Goal: Book appointment/travel/reservation

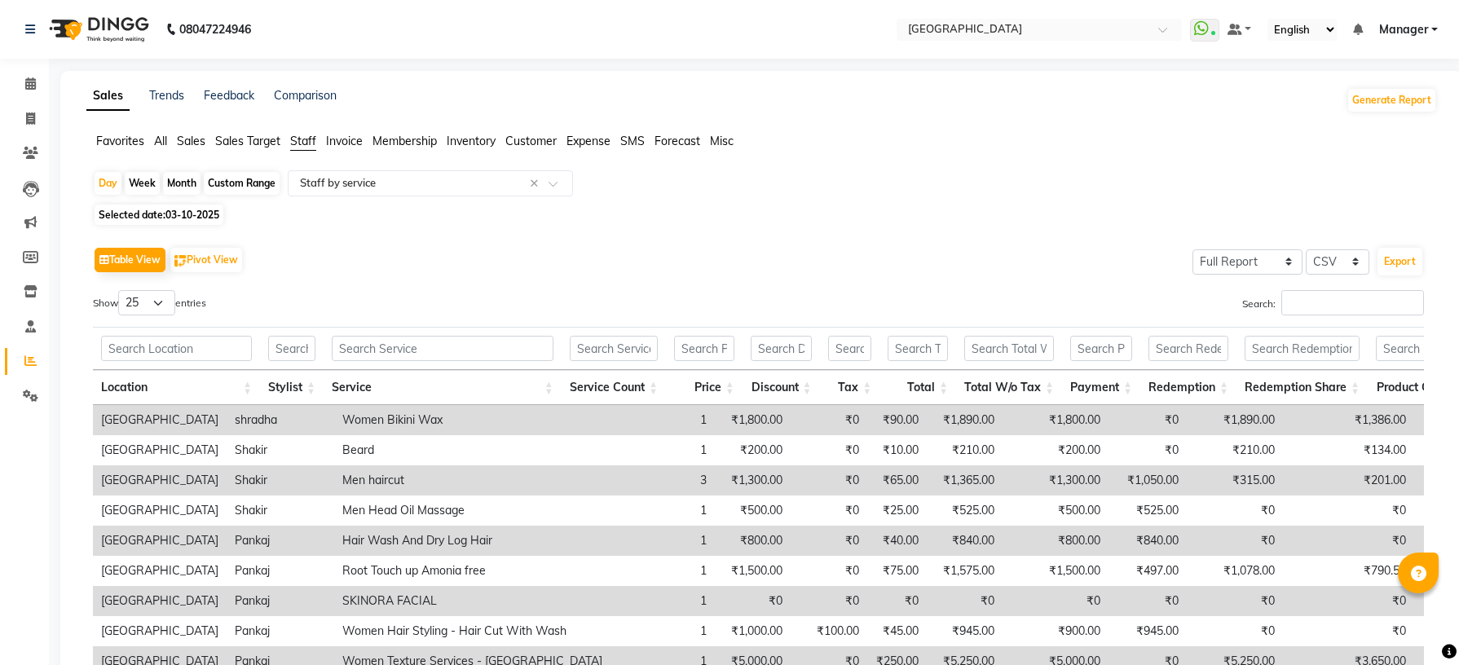
select select "full_report"
select select "csv"
select select "25"
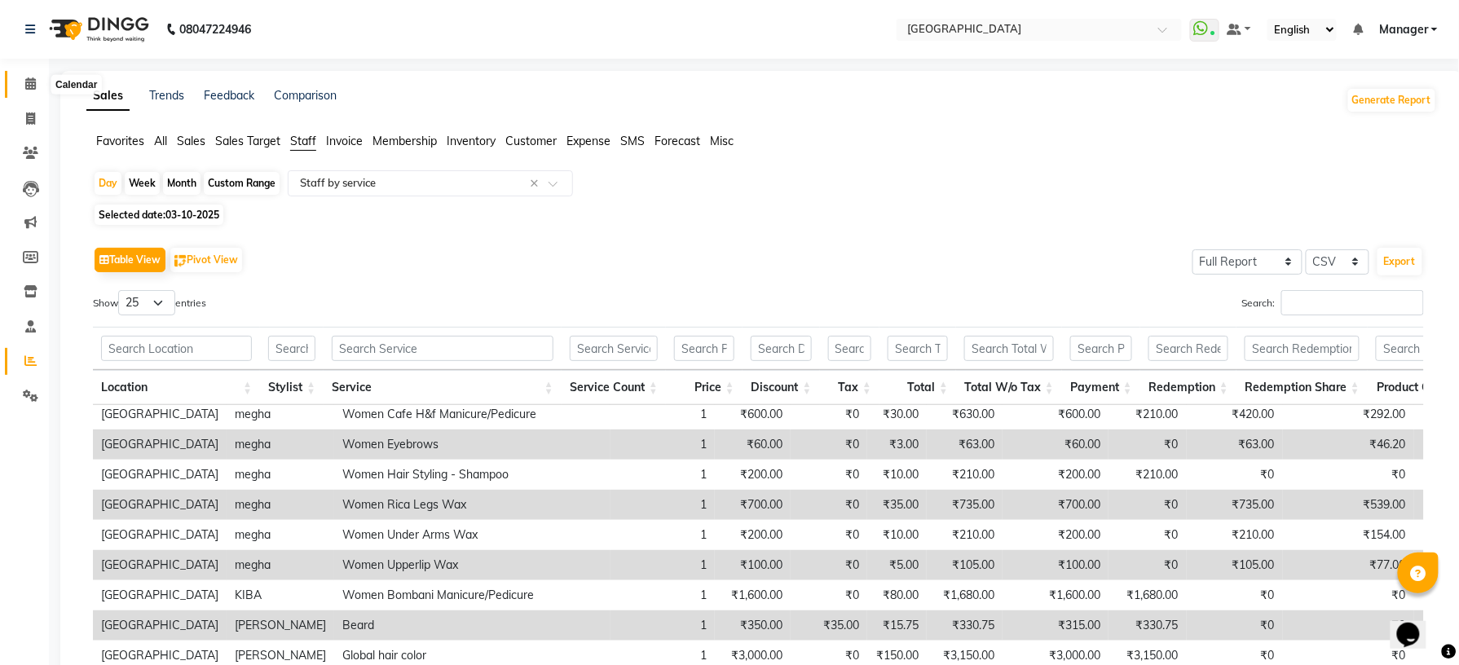
click at [23, 82] on span at bounding box center [30, 84] width 29 height 19
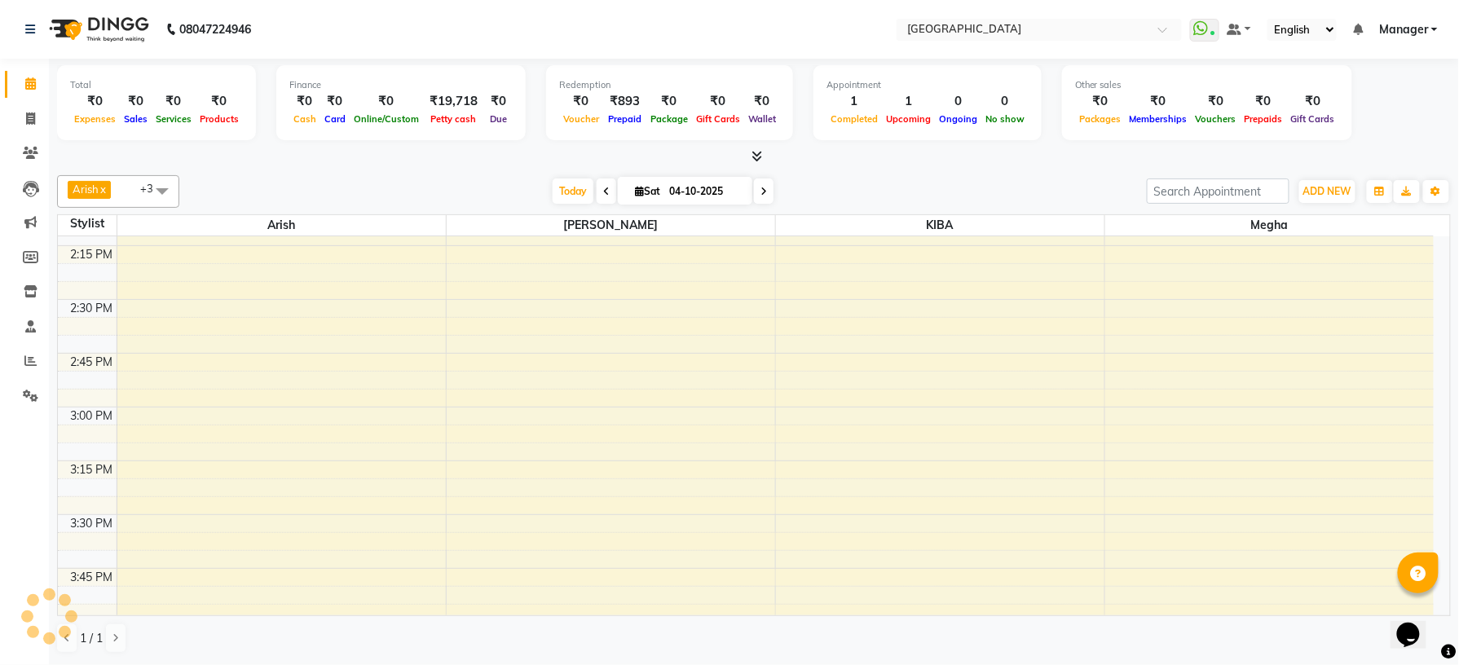
scroll to position [1570, 0]
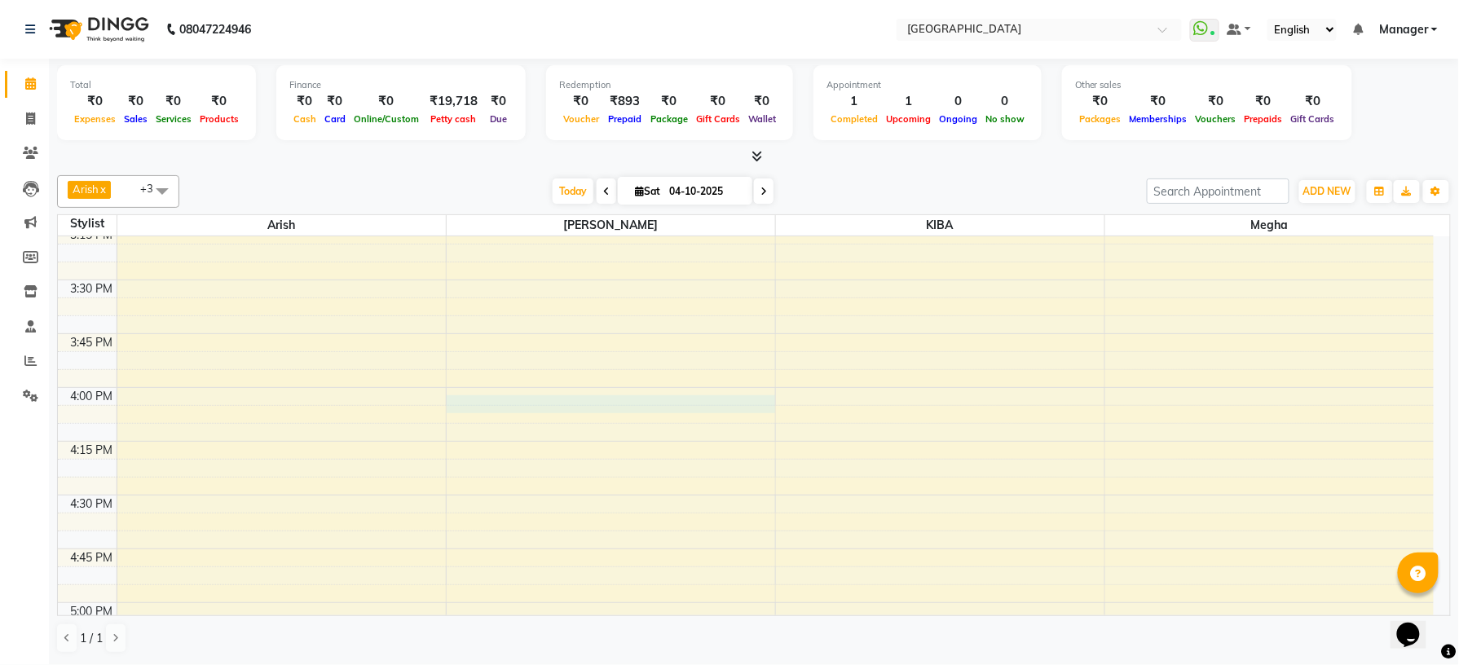
click at [502, 408] on div "8:00 AM 8:15 AM 8:30 AM 8:45 AM 9:00 AM 9:15 AM 9:30 AM 9:45 AM 10:00 AM 10:15 …" at bounding box center [746, 64] width 1376 height 2797
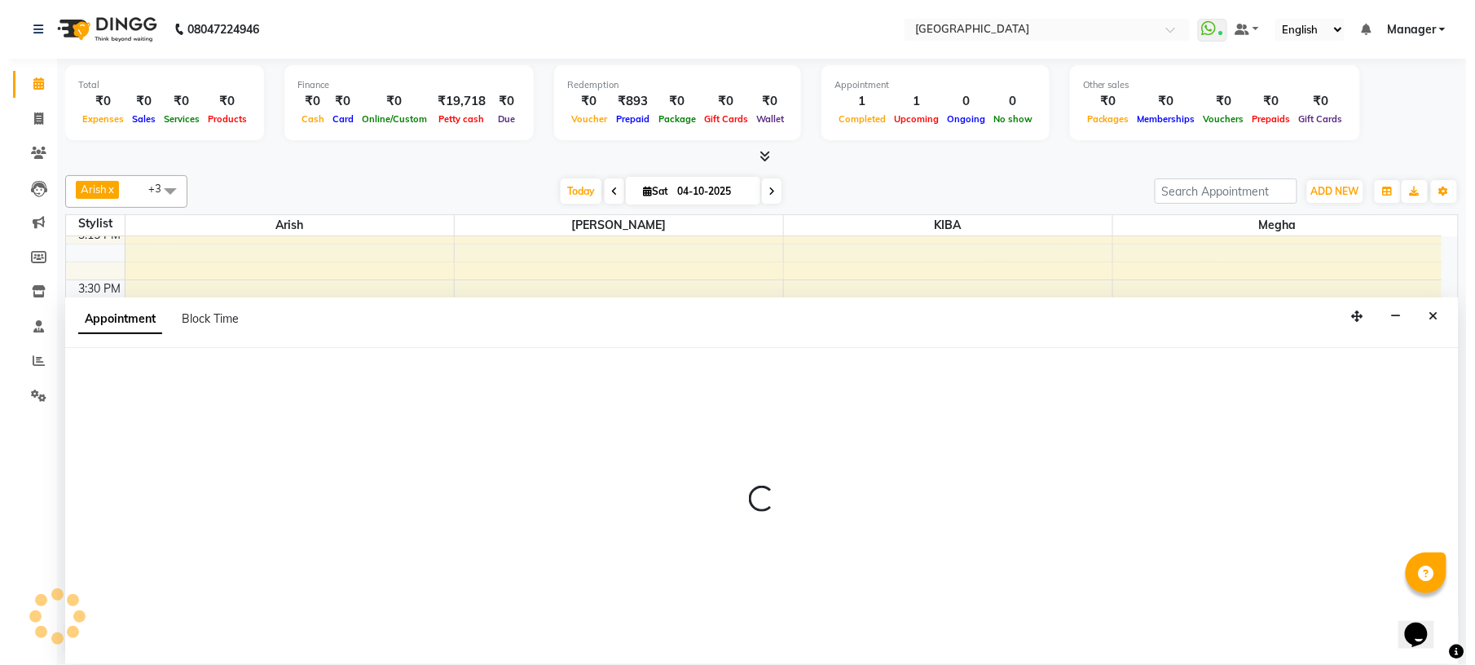
scroll to position [1, 0]
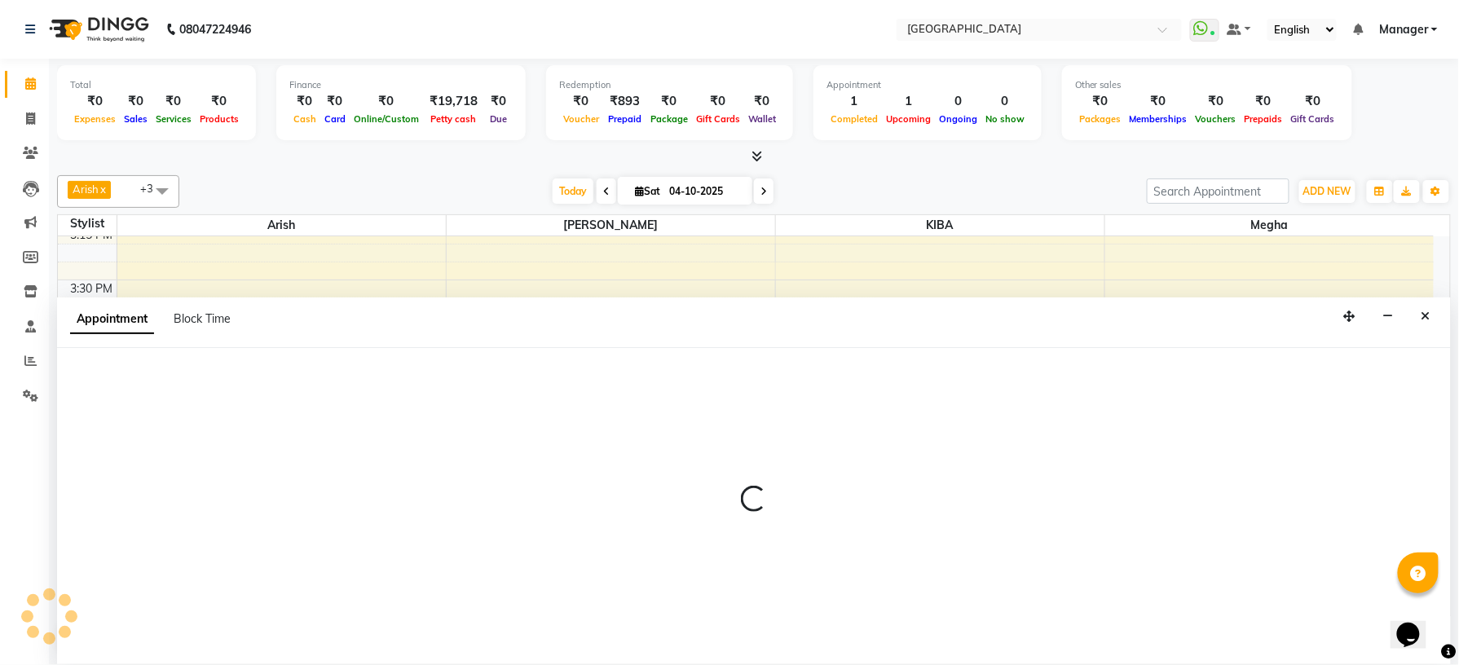
select select "78759"
select select "960"
select select "tentative"
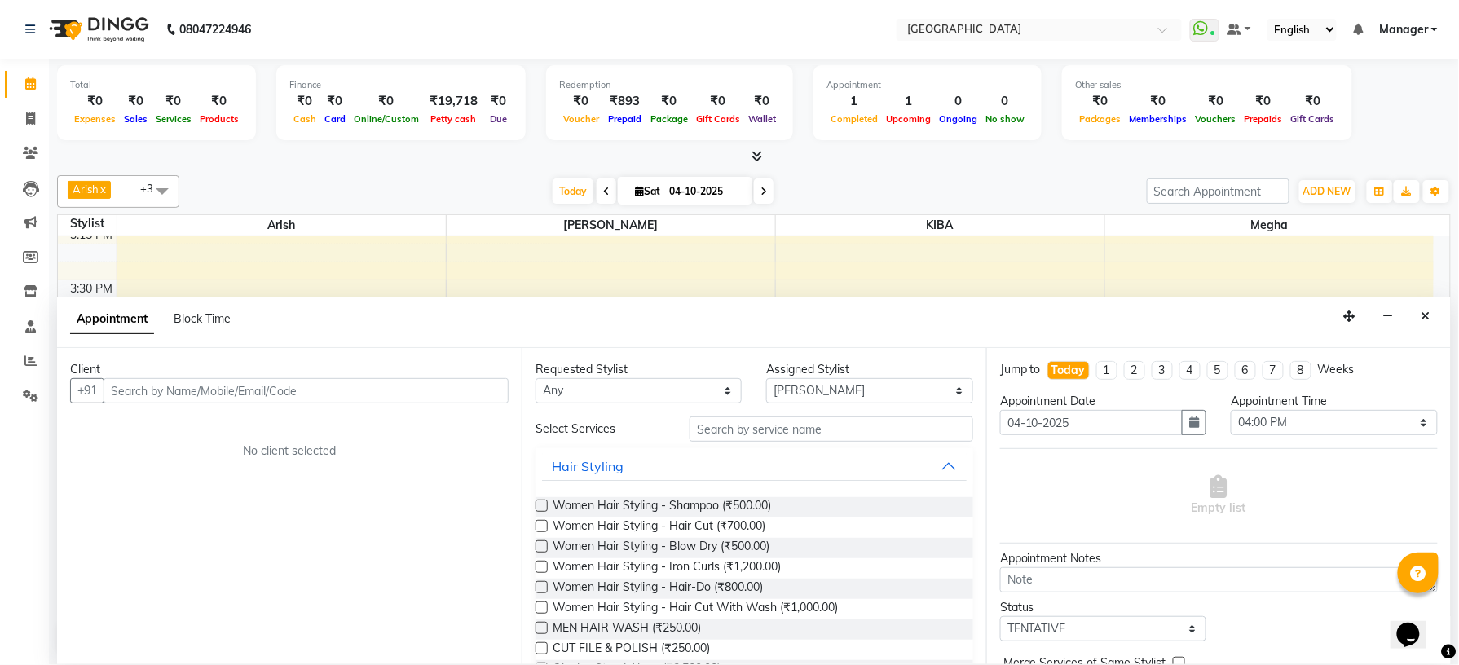
click at [391, 393] on input "text" at bounding box center [306, 390] width 405 height 25
type input "7892905194"
click at [474, 392] on span "Add Client" at bounding box center [475, 390] width 55 height 15
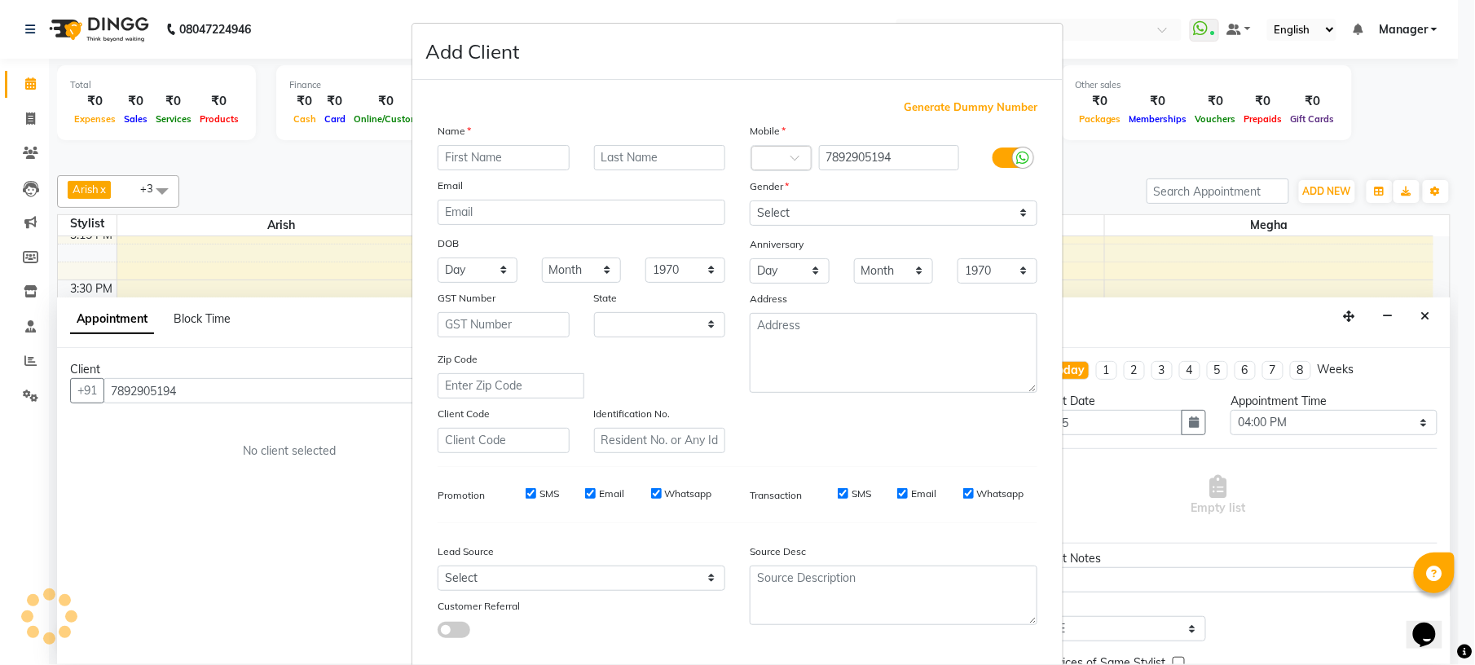
select select "21"
click at [510, 161] on input "text" at bounding box center [504, 157] width 132 height 25
type input "[PERSON_NAME]"
click at [783, 202] on select "Select [DEMOGRAPHIC_DATA] [DEMOGRAPHIC_DATA] Other Prefer Not To Say" at bounding box center [894, 213] width 288 height 25
select select "[DEMOGRAPHIC_DATA]"
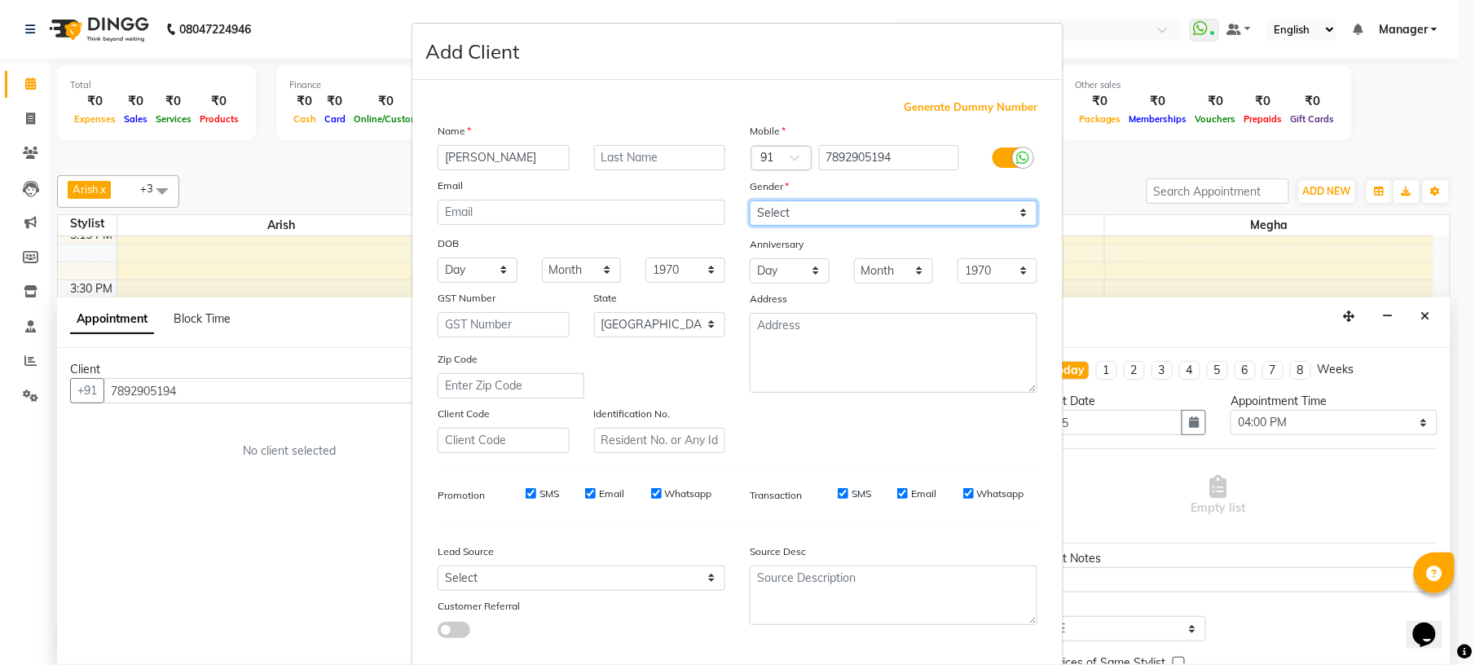
click at [750, 201] on select "Select [DEMOGRAPHIC_DATA] [DEMOGRAPHIC_DATA] Other Prefer Not To Say" at bounding box center [894, 213] width 288 height 25
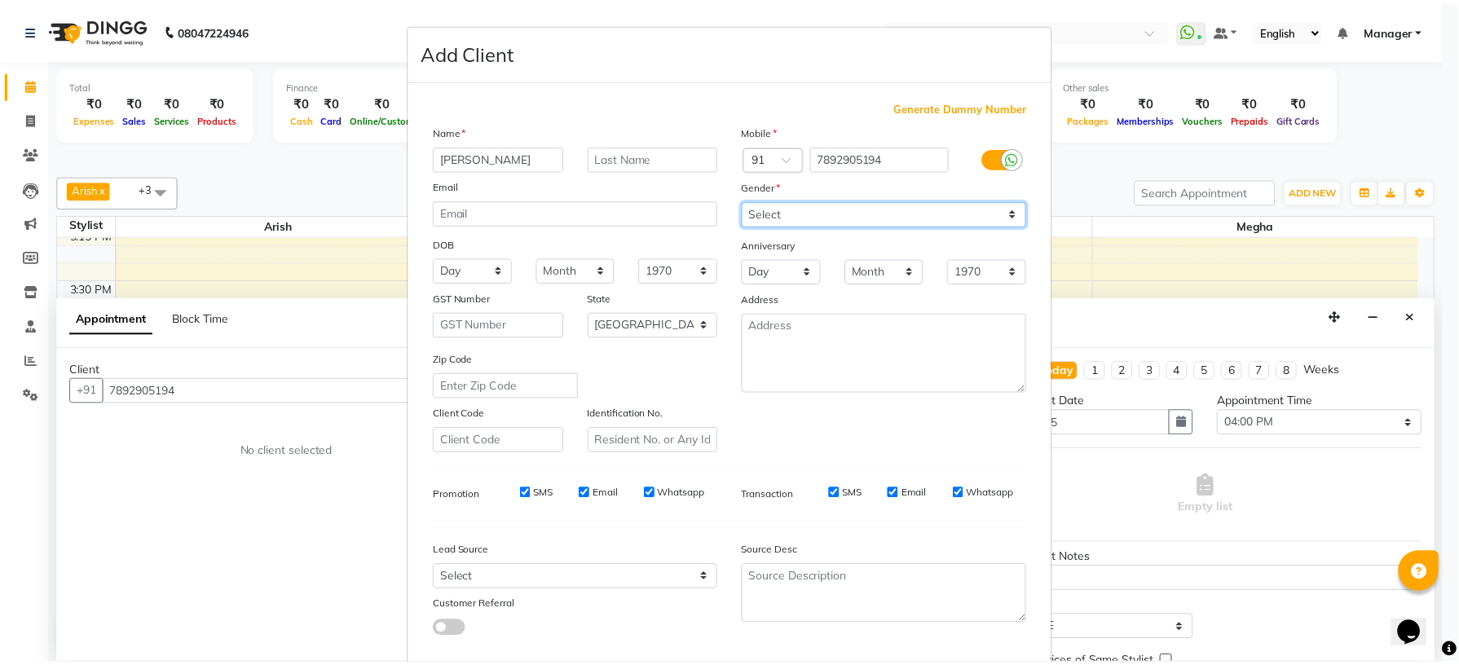
scroll to position [83, 0]
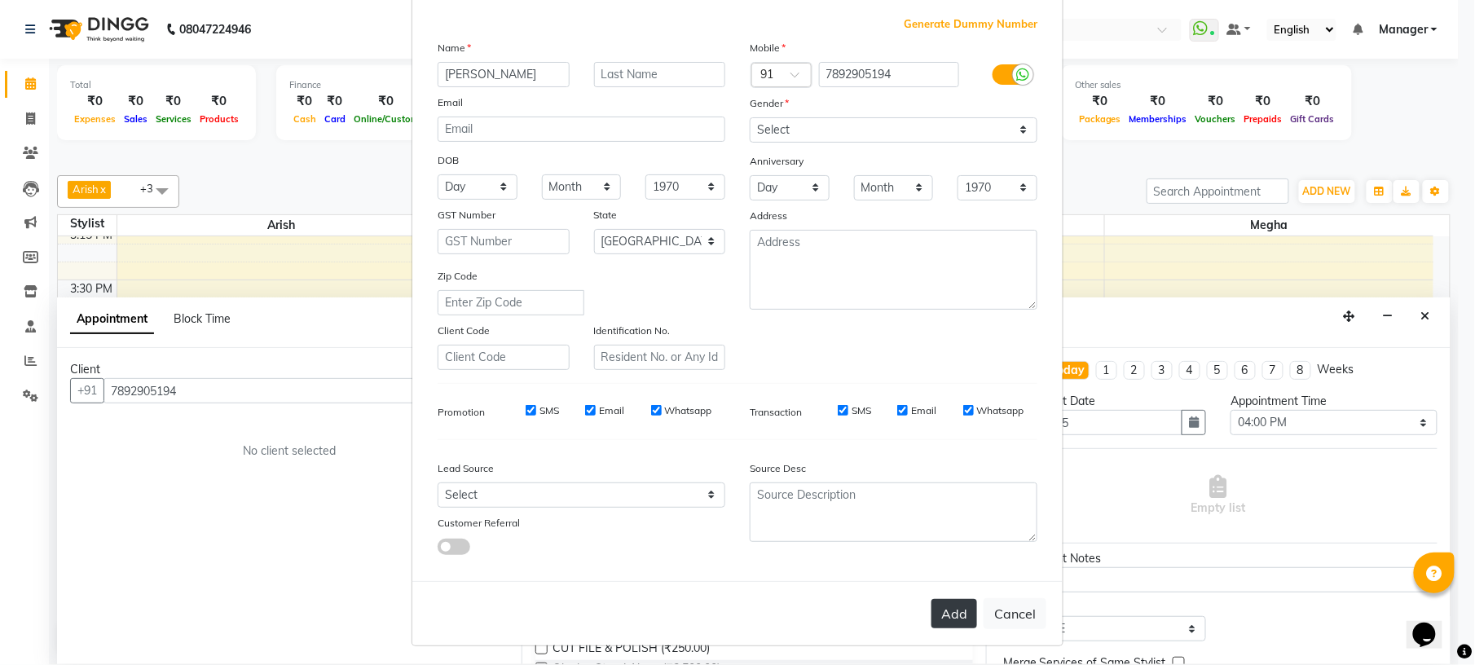
click at [934, 617] on button "Add" at bounding box center [955, 613] width 46 height 29
select select
select select "null"
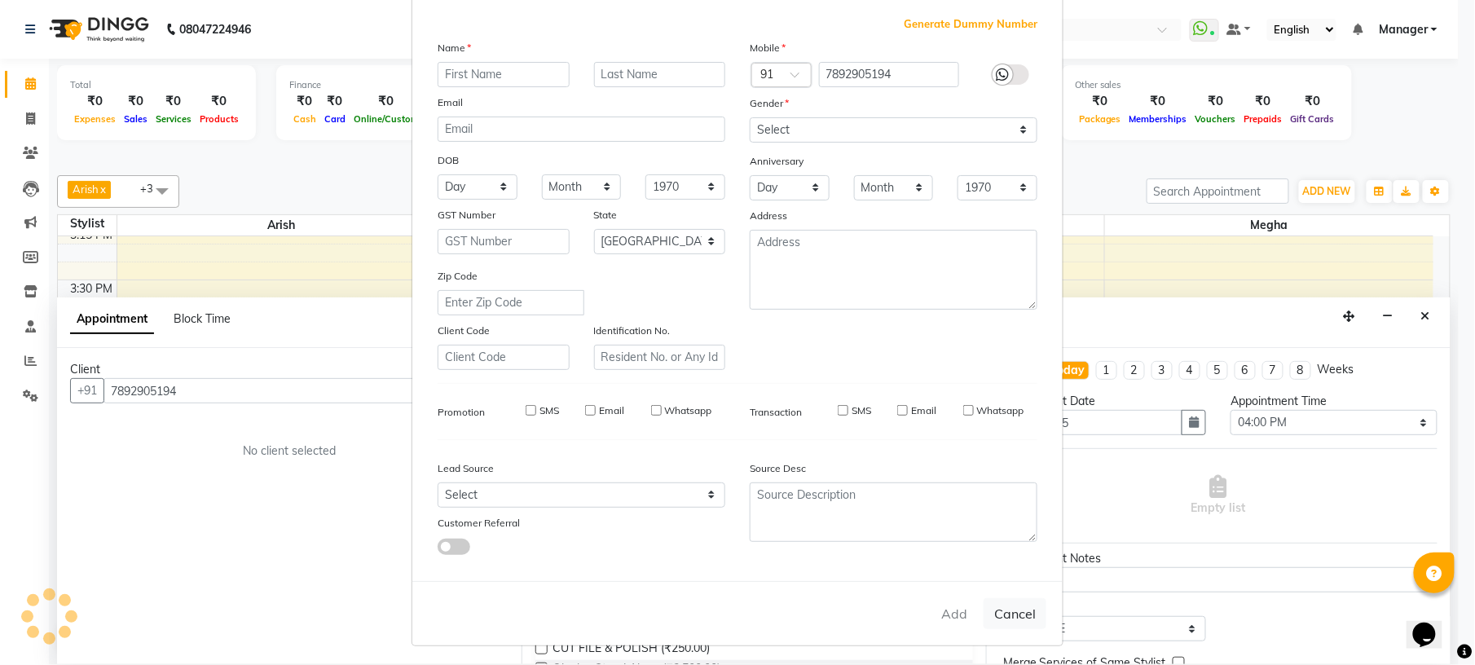
select select
checkbox input "false"
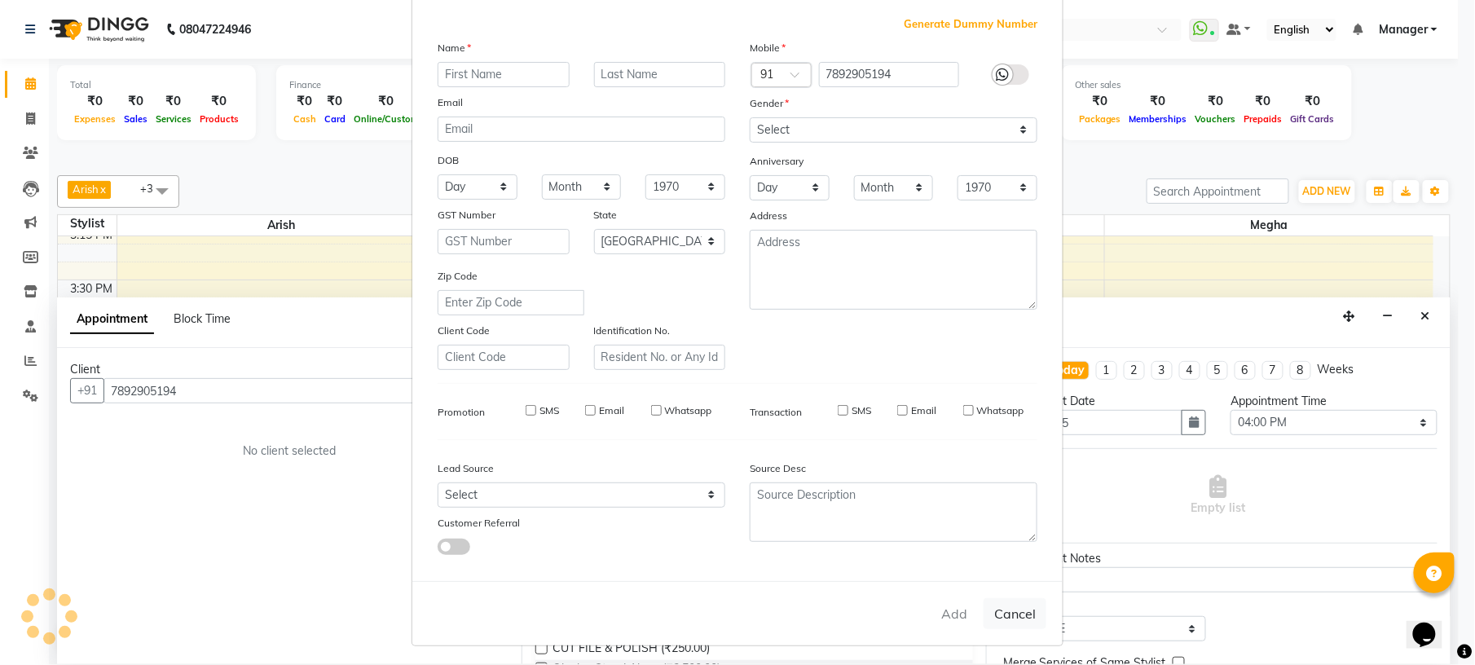
checkbox input "false"
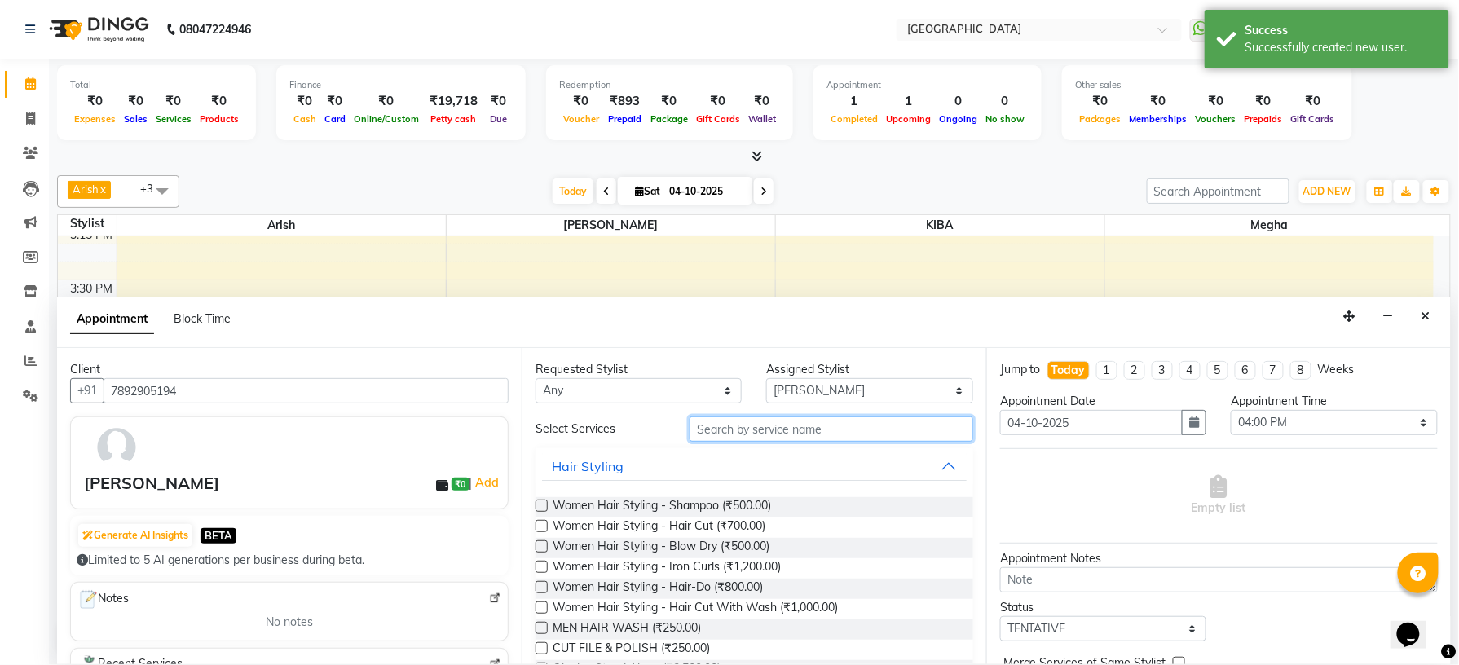
click at [802, 425] on input "text" at bounding box center [832, 429] width 284 height 25
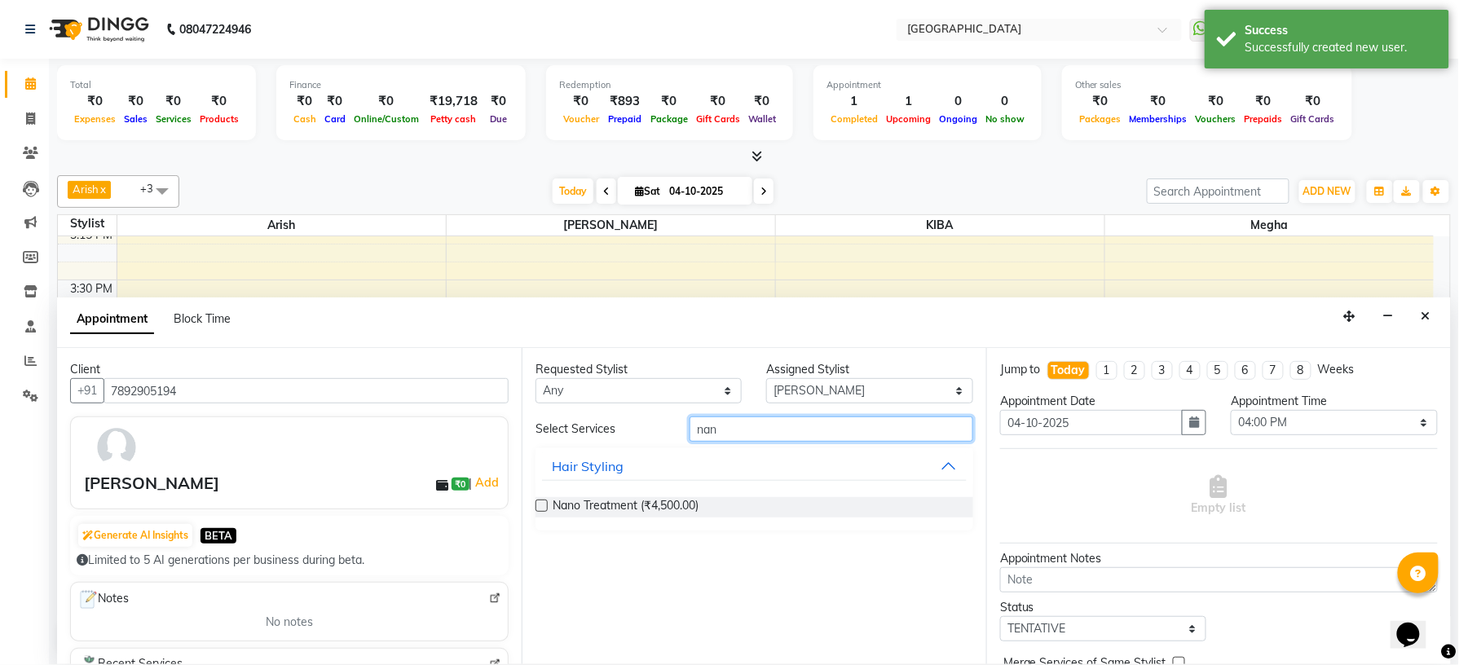
type input "nan"
click at [543, 506] on label at bounding box center [542, 506] width 12 height 12
click at [543, 506] on input "checkbox" at bounding box center [541, 507] width 11 height 11
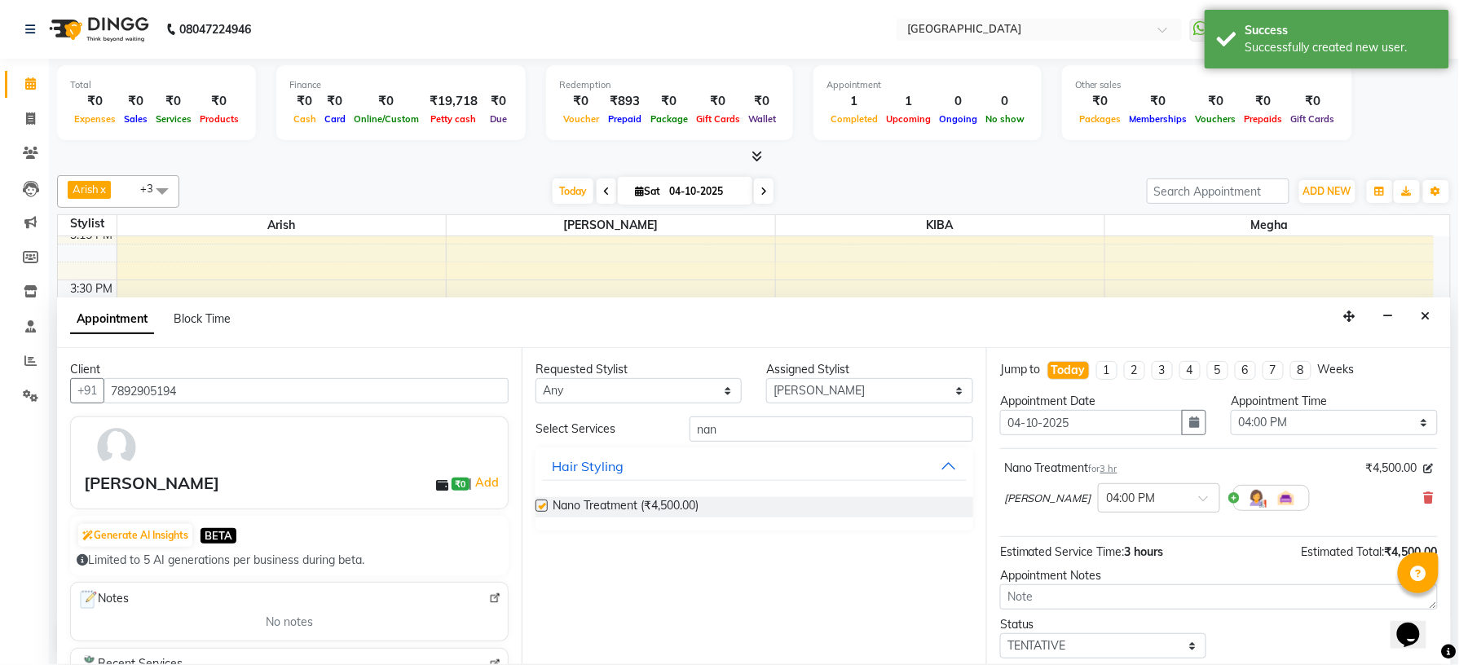
checkbox input "false"
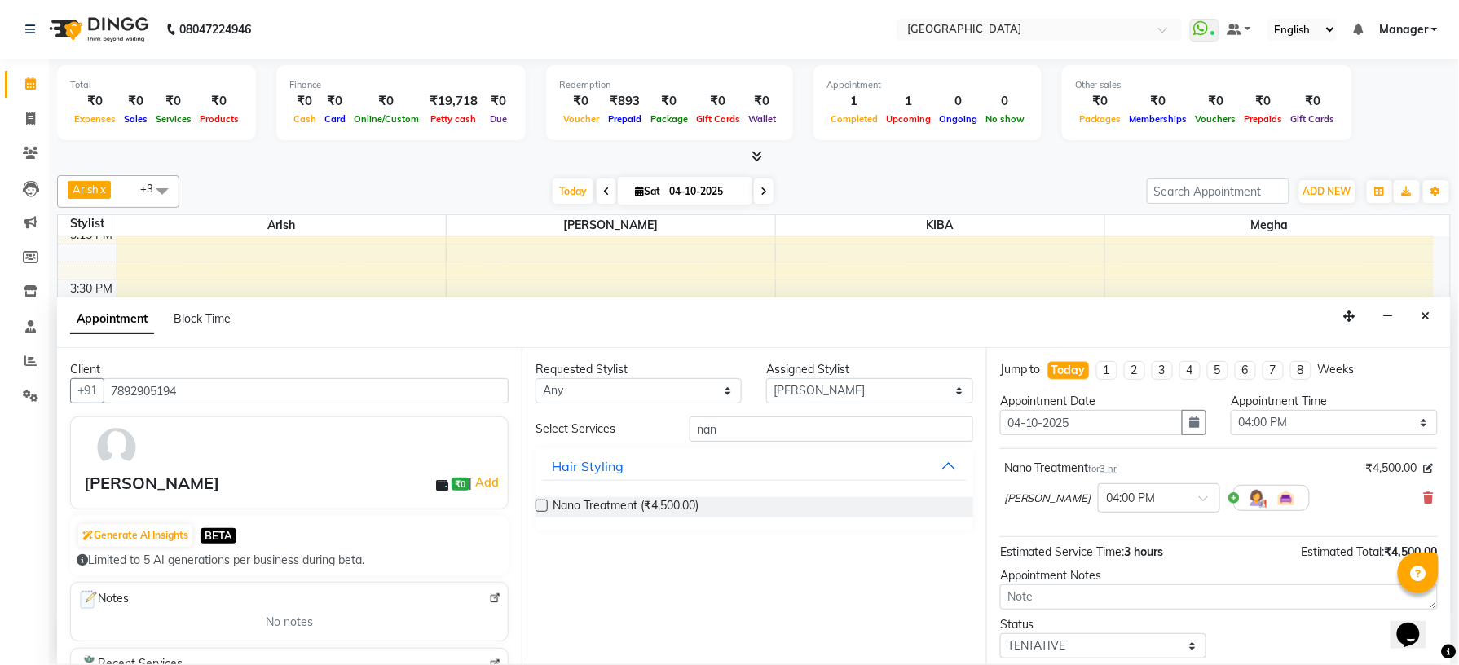
scroll to position [99, 0]
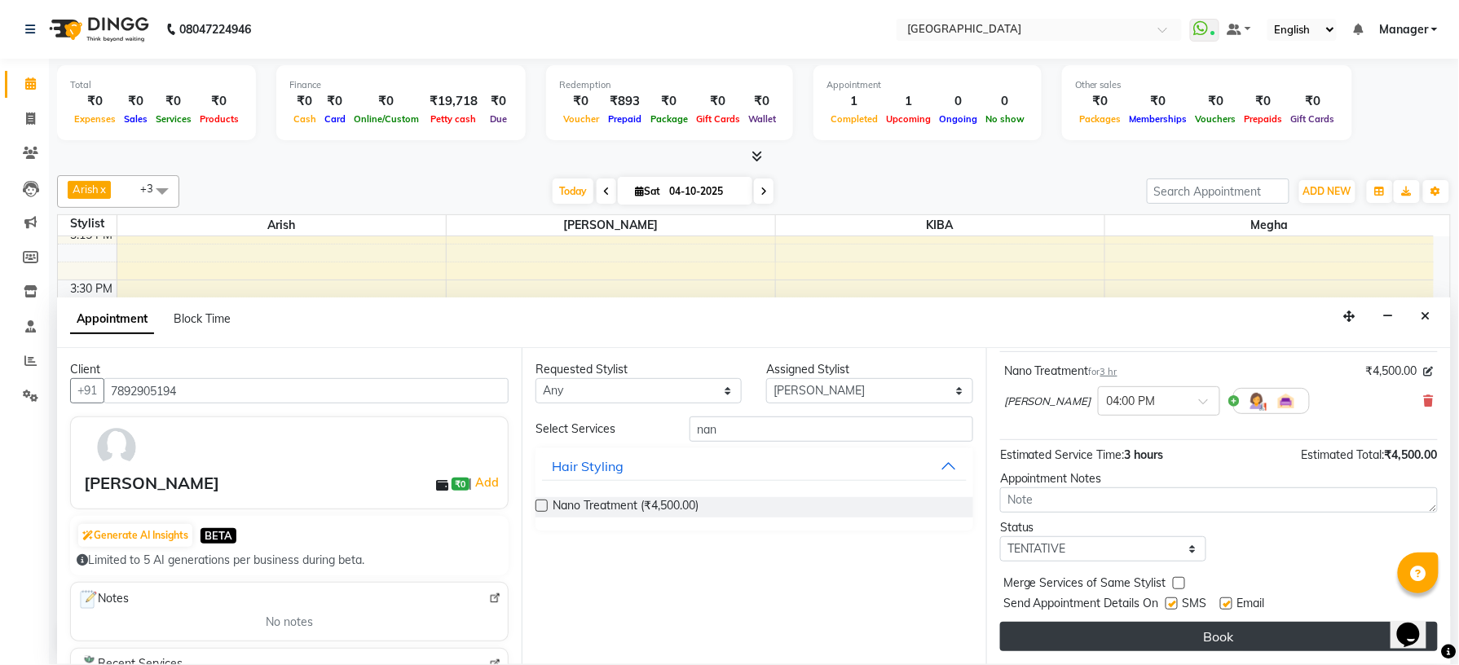
click at [1148, 627] on button "Book" at bounding box center [1219, 636] width 438 height 29
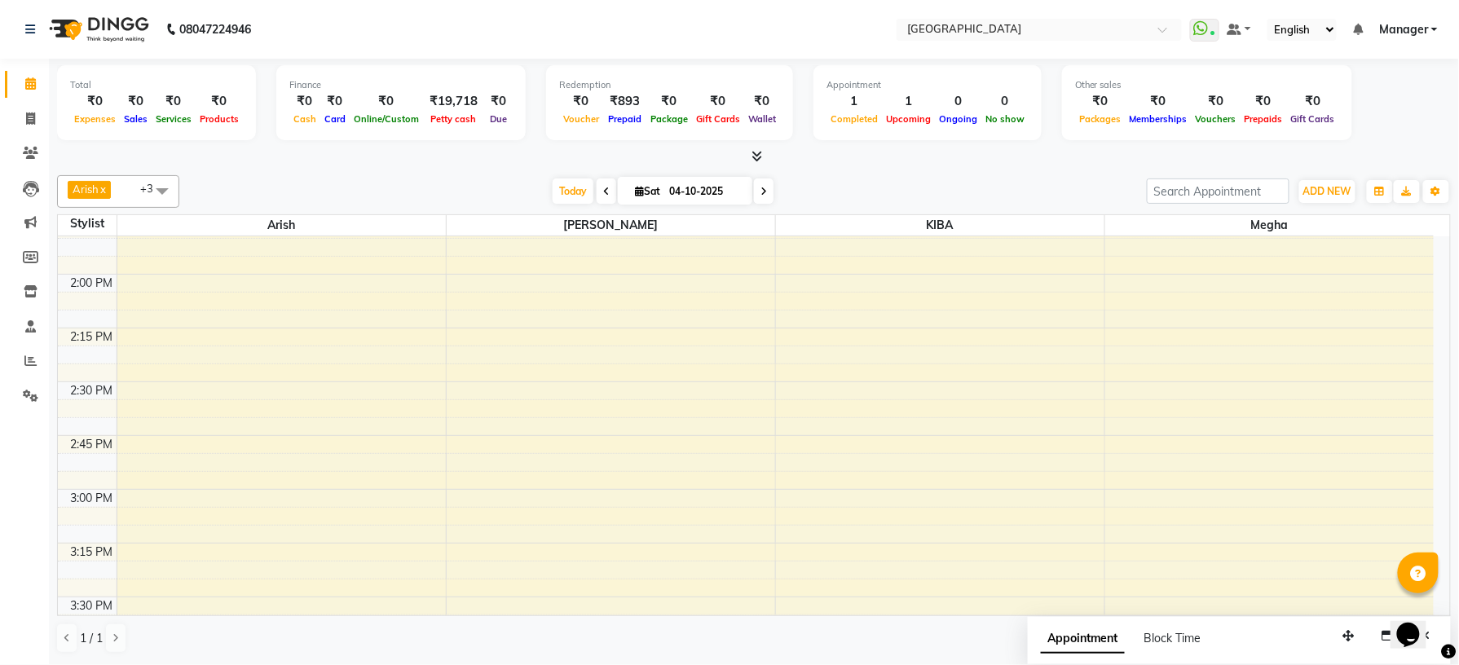
scroll to position [1252, 0]
click at [140, 307] on div "8:00 AM 8:15 AM 8:30 AM 8:45 AM 9:00 AM 9:15 AM 9:30 AM 9:45 AM 10:00 AM 10:15 …" at bounding box center [746, 382] width 1376 height 2797
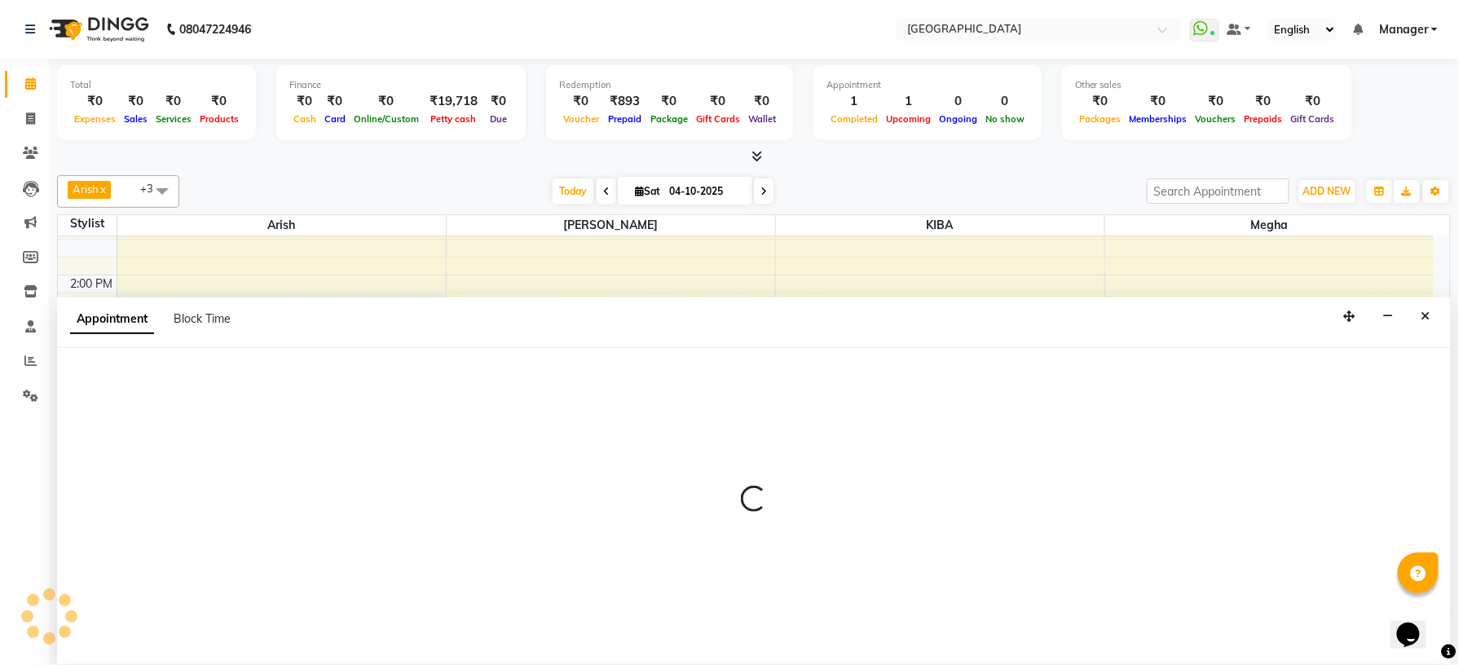
scroll to position [1, 0]
select select "70687"
select select "840"
select select "tentative"
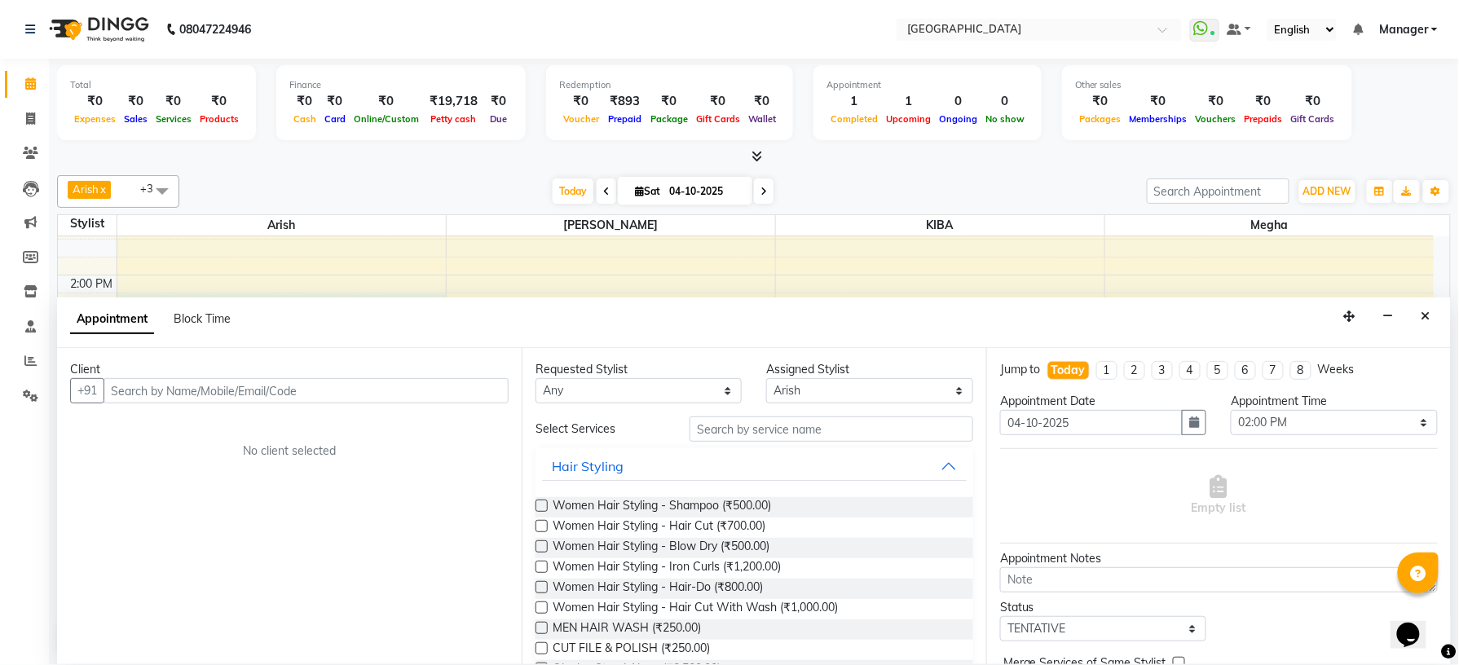
click at [151, 390] on input "text" at bounding box center [306, 390] width 405 height 25
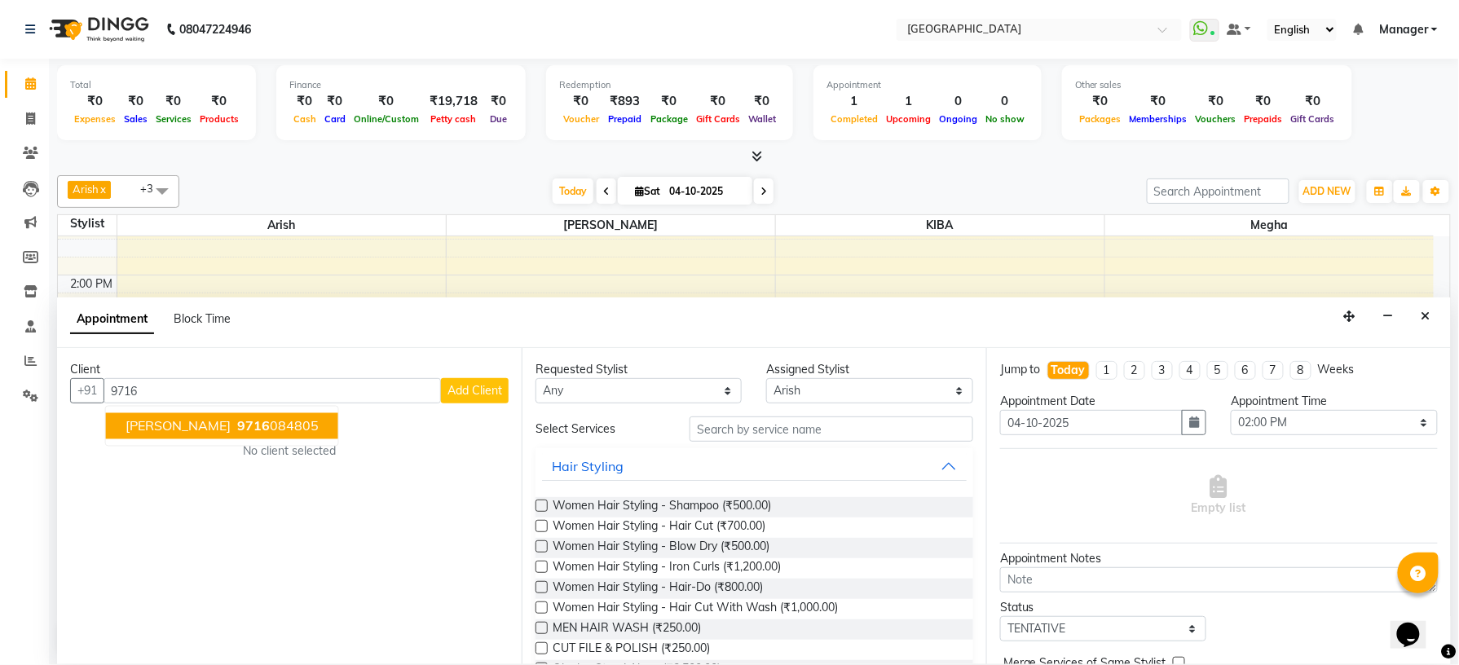
click at [163, 427] on span "[PERSON_NAME]" at bounding box center [178, 426] width 105 height 16
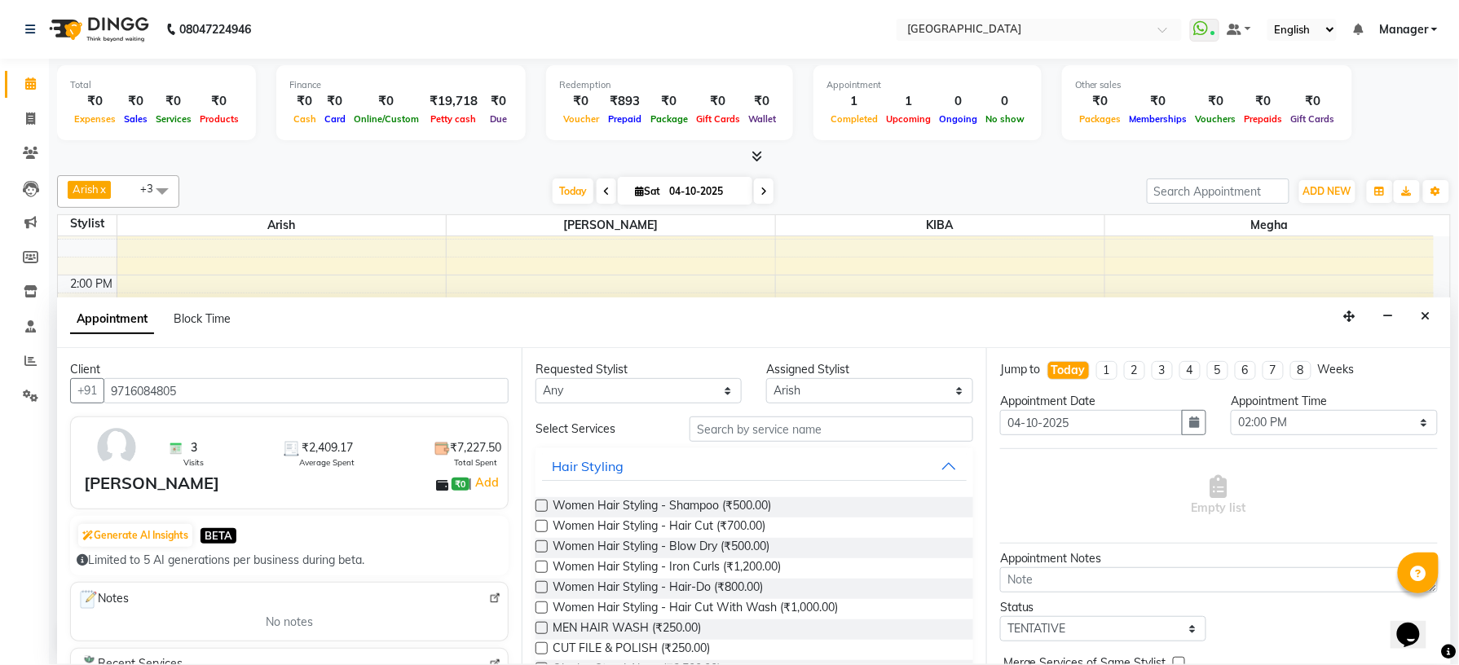
type input "9716084805"
click at [725, 386] on select "Any [PERSON_NAME] [PERSON_NAME] [PERSON_NAME] [PERSON_NAME] KIBA kupu [PERSON_N…" at bounding box center [639, 390] width 206 height 25
click at [790, 418] on input "text" at bounding box center [832, 429] width 284 height 25
click at [827, 429] on input "text" at bounding box center [832, 429] width 284 height 25
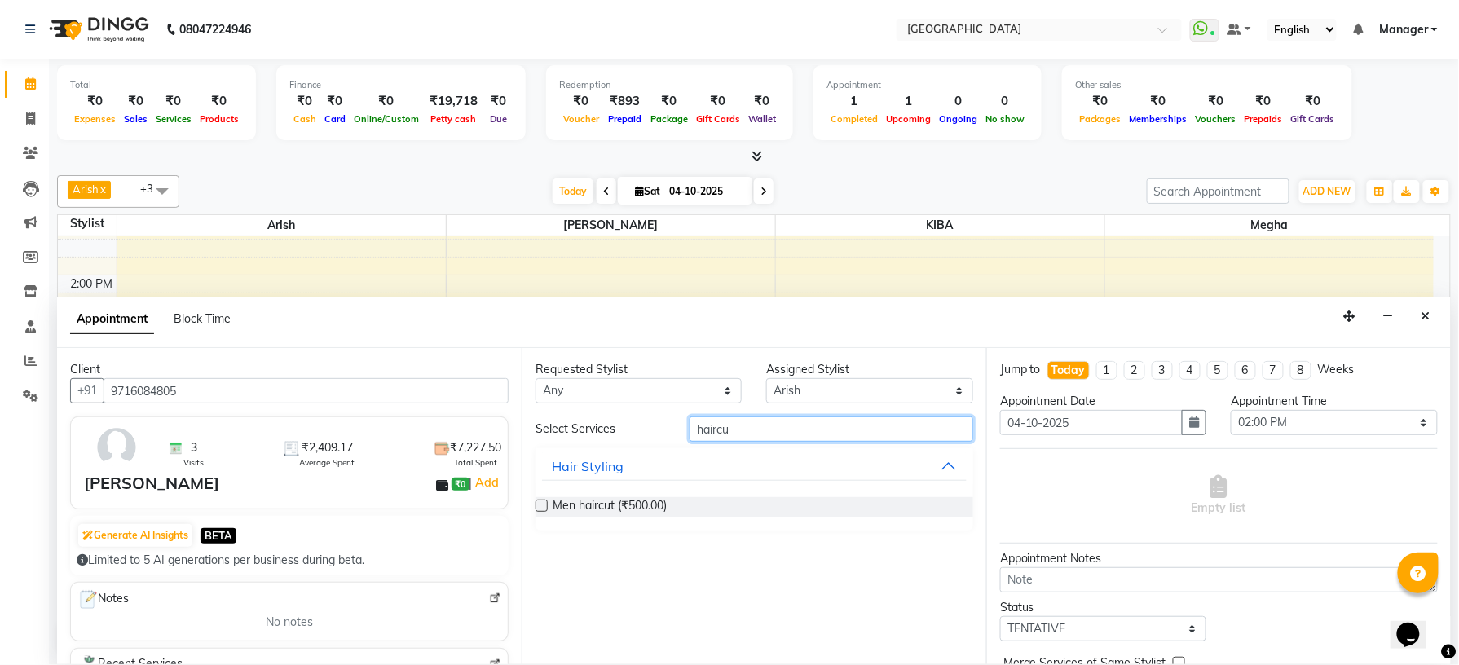
type input "haircu"
click at [542, 510] on label at bounding box center [542, 506] width 12 height 12
click at [542, 510] on input "checkbox" at bounding box center [541, 507] width 11 height 11
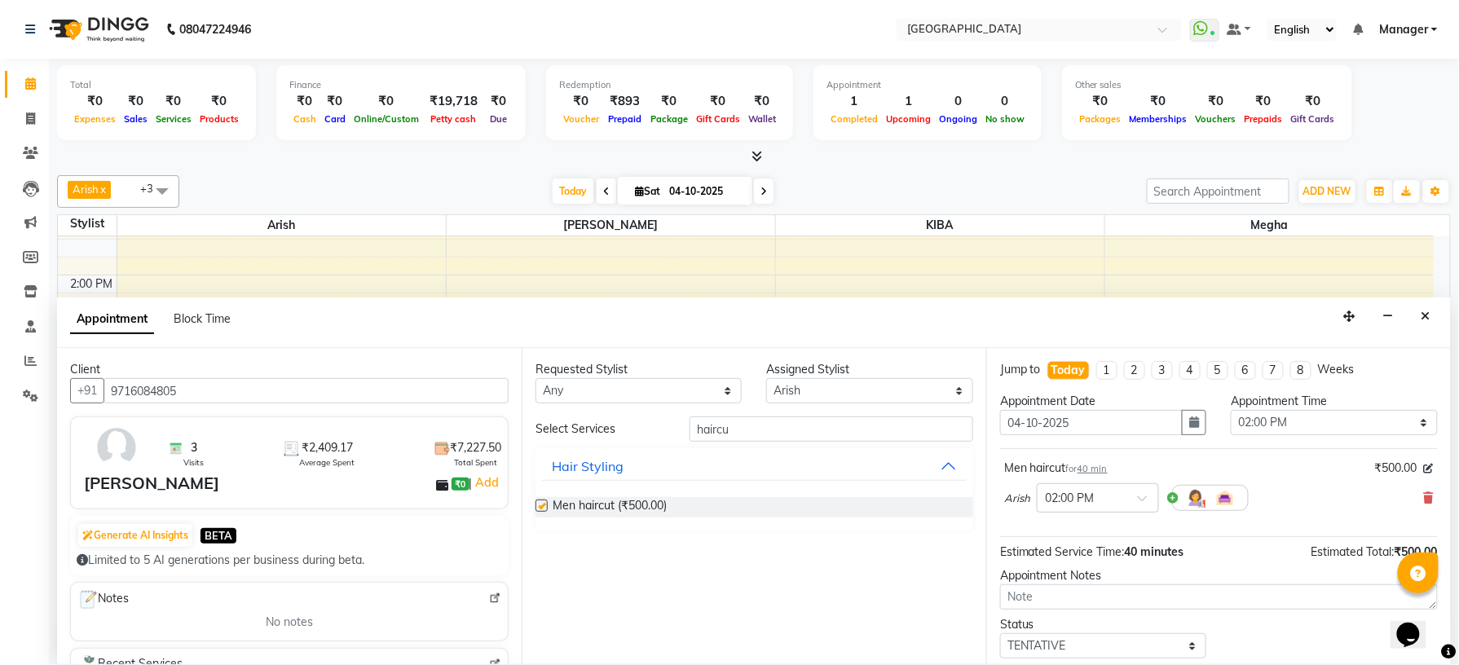
checkbox input "false"
click at [812, 415] on div "Requested Stylist Any [PERSON_NAME] [PERSON_NAME] [PERSON_NAME] [PERSON_NAME] K…" at bounding box center [754, 506] width 465 height 316
click at [809, 428] on input "haircu" at bounding box center [832, 429] width 284 height 25
type input "h"
type input "beard"
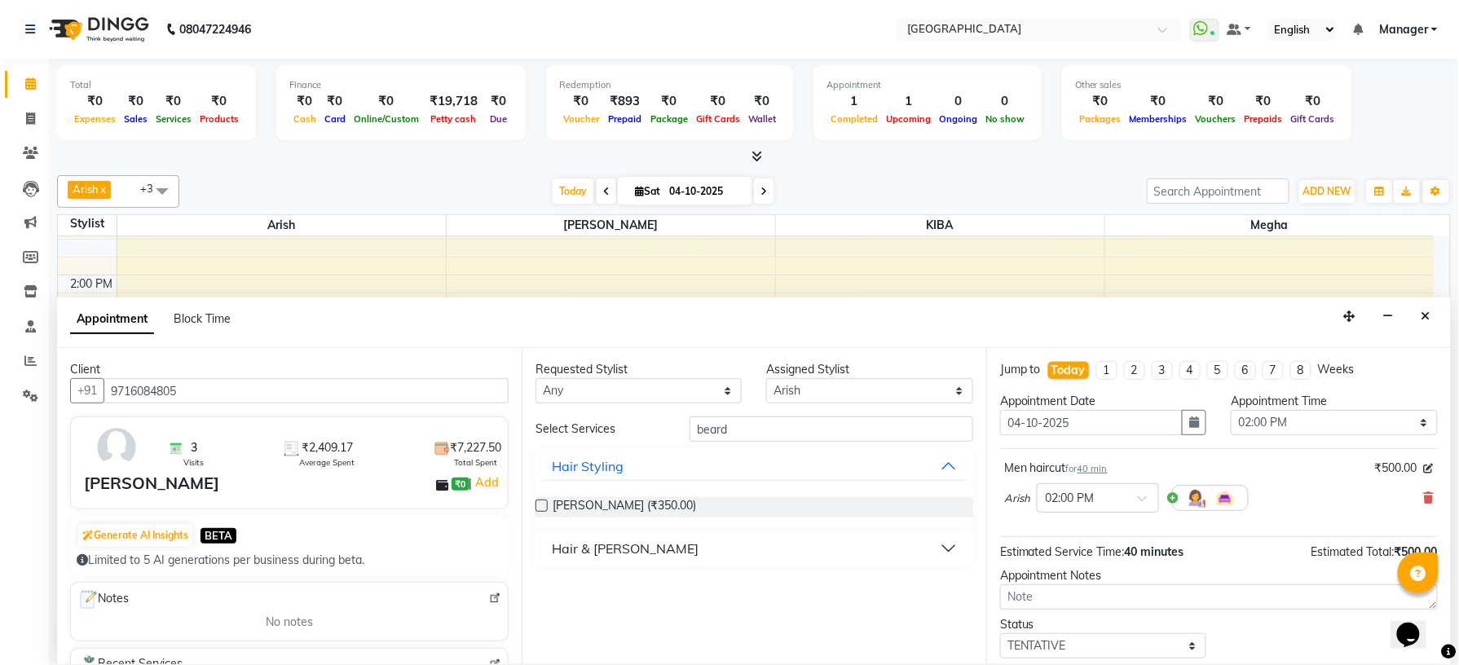
click at [541, 509] on label at bounding box center [542, 506] width 12 height 12
click at [541, 509] on input "checkbox" at bounding box center [541, 507] width 11 height 11
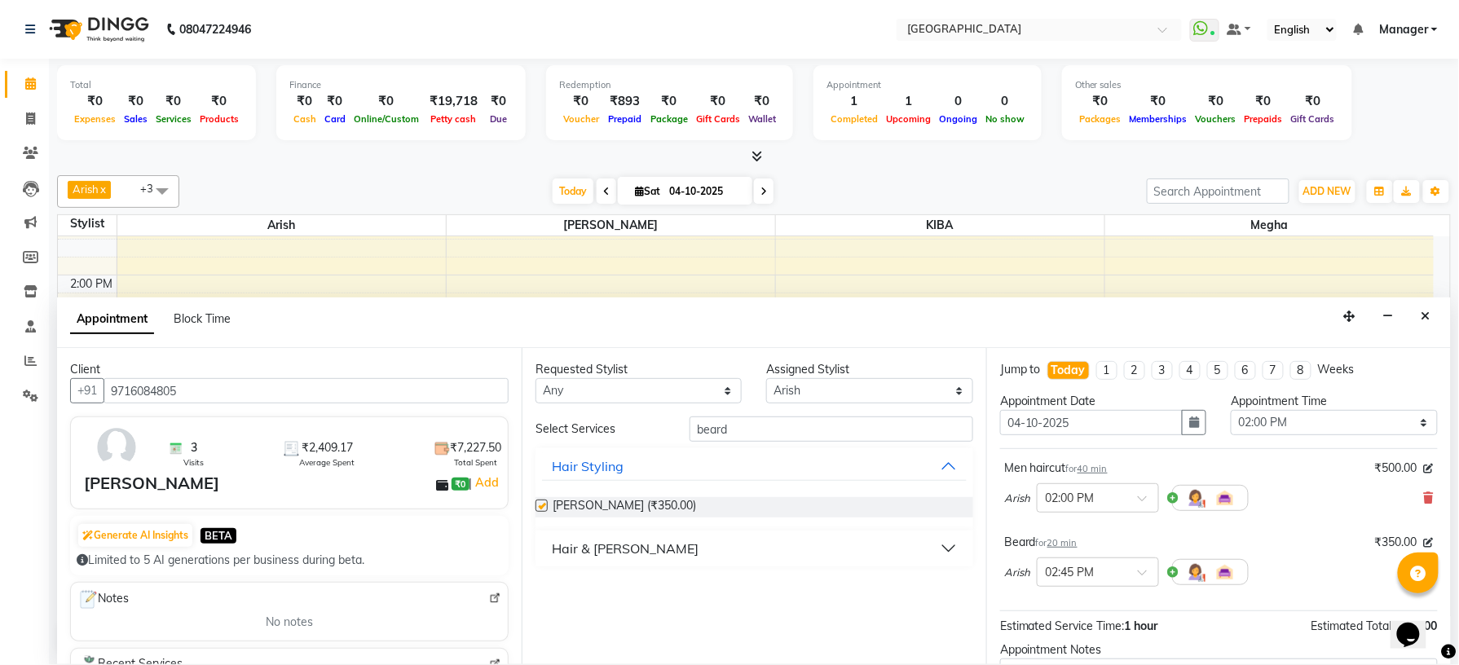
checkbox input "false"
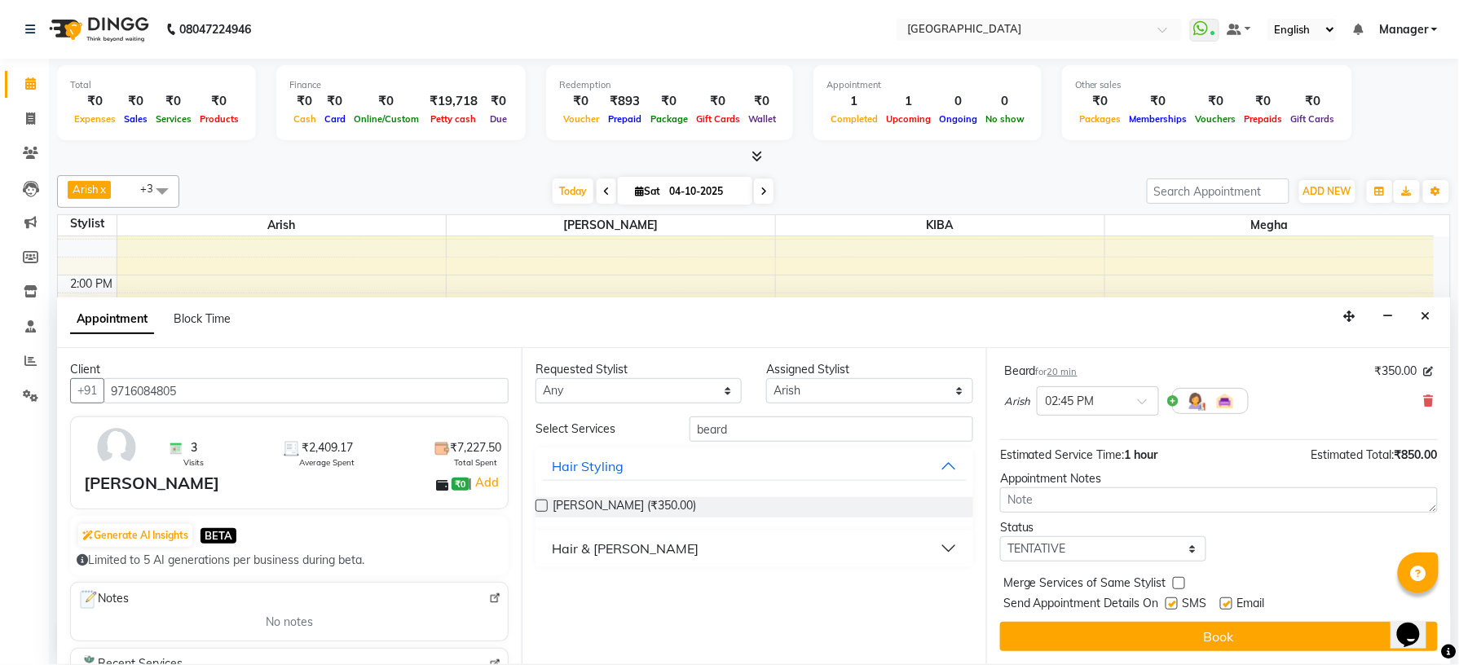
scroll to position [174, 0]
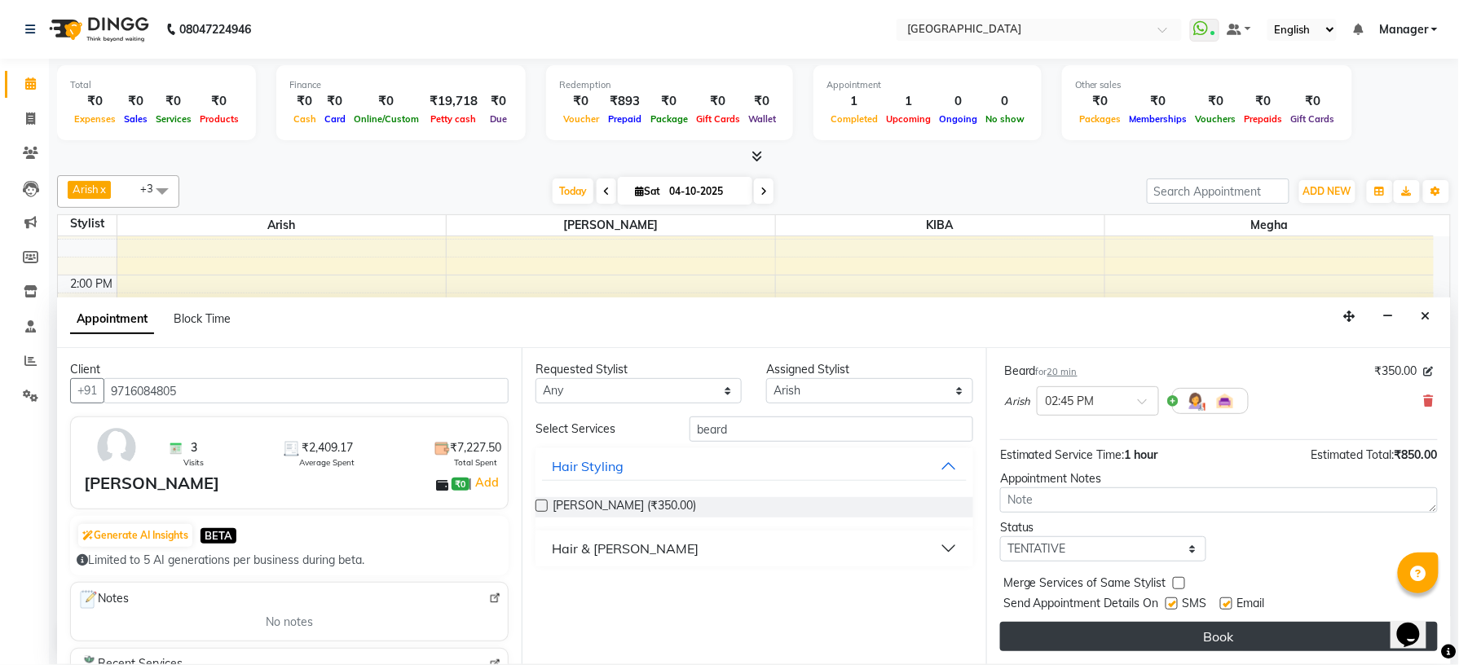
click at [1161, 641] on button "Book" at bounding box center [1219, 636] width 438 height 29
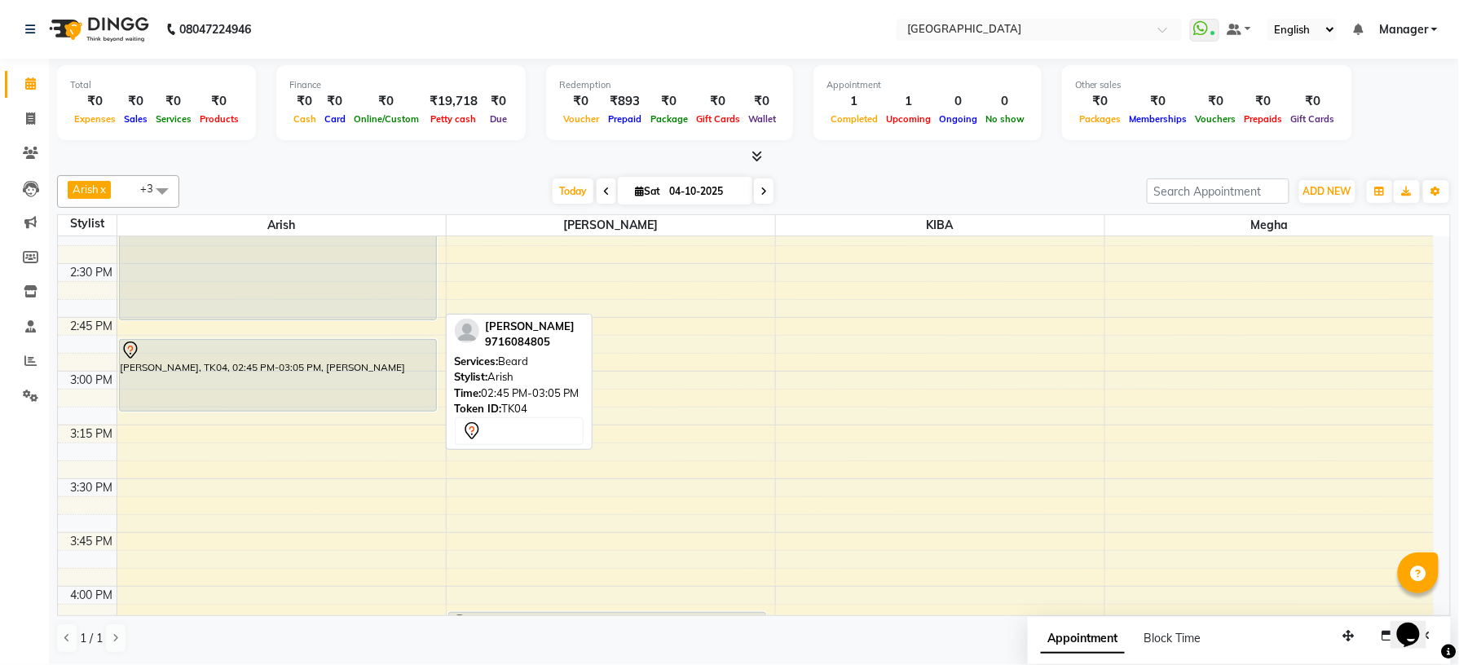
scroll to position [1364, 0]
